Goal: Find specific page/section: Find specific page/section

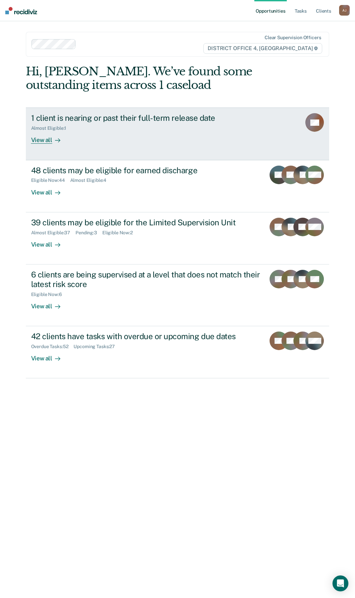
click at [38, 141] on div "View all" at bounding box center [49, 137] width 37 height 13
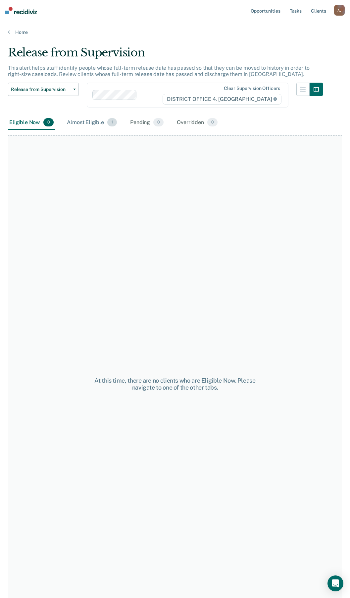
click at [78, 122] on div "Almost Eligible 1" at bounding box center [92, 122] width 53 height 15
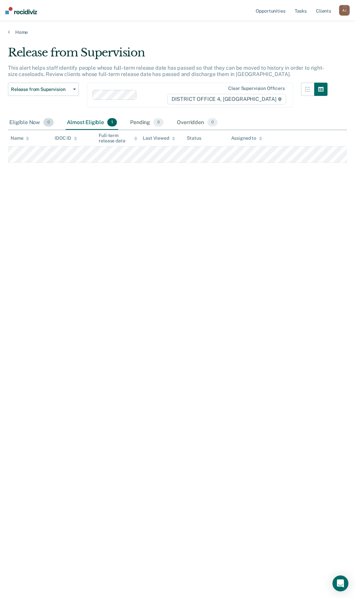
click at [24, 122] on div "Eligible Now 0" at bounding box center [31, 122] width 47 height 15
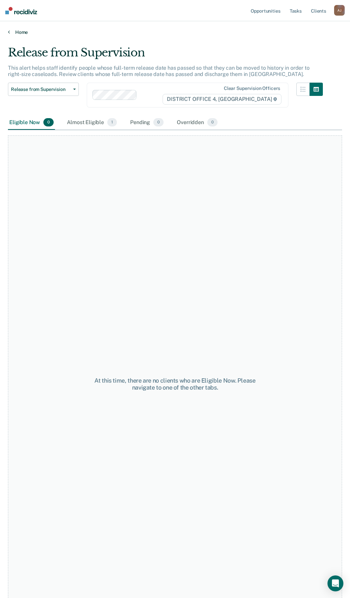
click at [12, 31] on link "Home" at bounding box center [175, 32] width 335 height 6
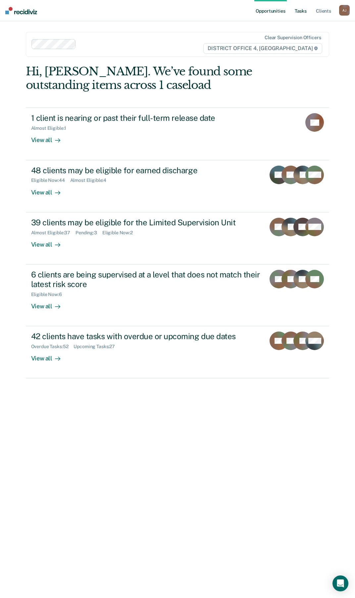
click at [300, 8] on link "Tasks" at bounding box center [301, 10] width 15 height 21
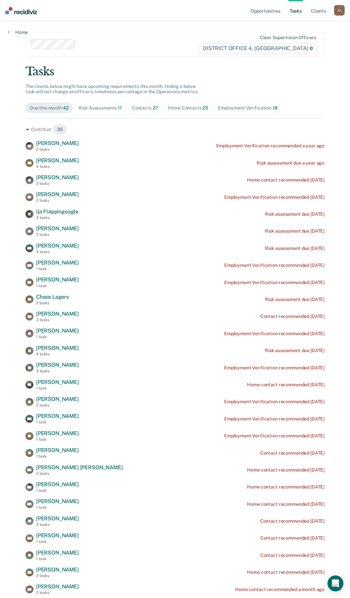
click at [177, 106] on div "Home Contacts 23" at bounding box center [188, 108] width 40 height 6
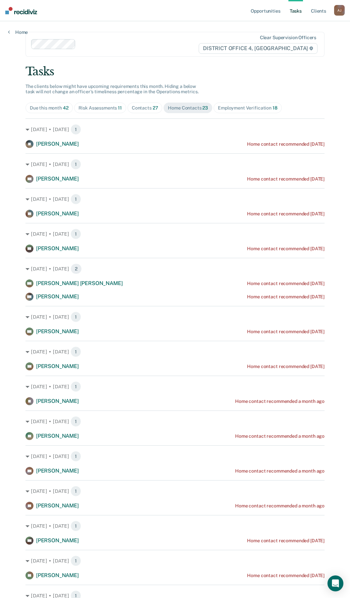
click at [148, 107] on div "Contacts 27" at bounding box center [145, 108] width 27 height 6
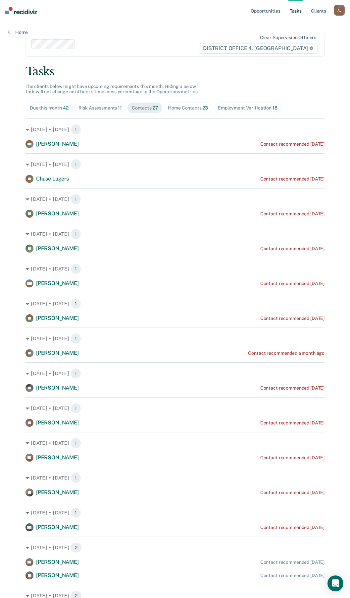
click at [174, 108] on div "Home Contacts 23" at bounding box center [188, 108] width 40 height 6
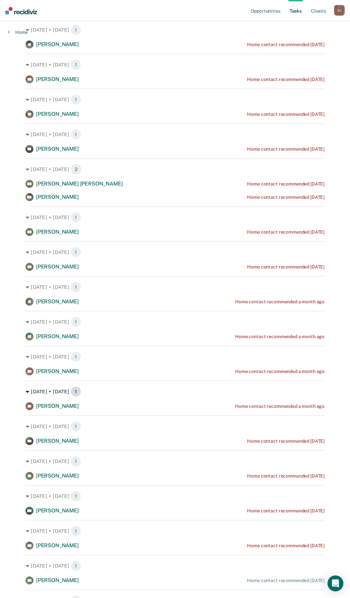
scroll to position [133, 0]
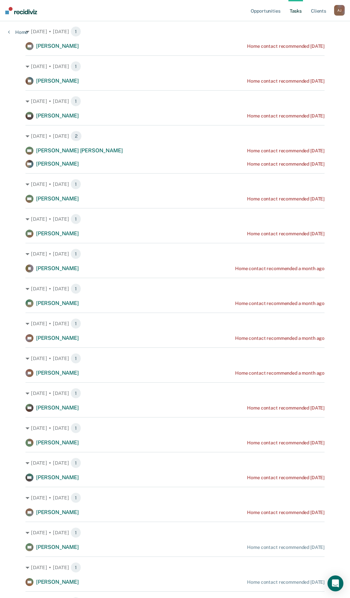
click at [293, 11] on link "Tasks" at bounding box center [296, 10] width 15 height 21
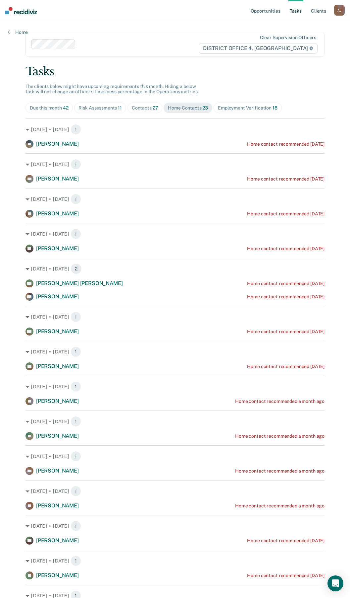
click at [50, 106] on div "Due this month 42" at bounding box center [49, 108] width 39 height 6
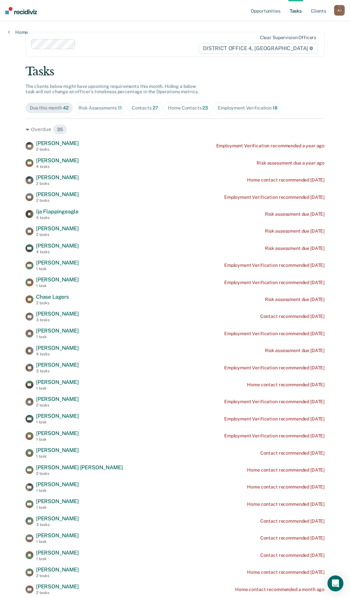
click at [145, 107] on div "Contacts 27" at bounding box center [145, 108] width 27 height 6
